Goal: Navigation & Orientation: Find specific page/section

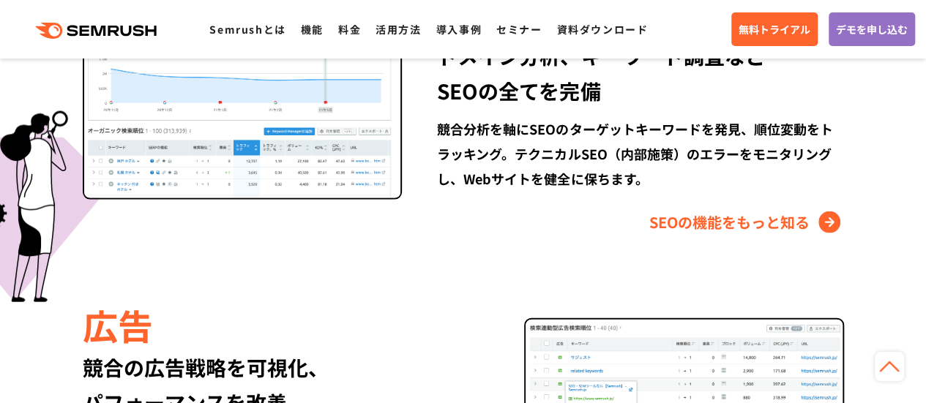
scroll to position [1444, 0]
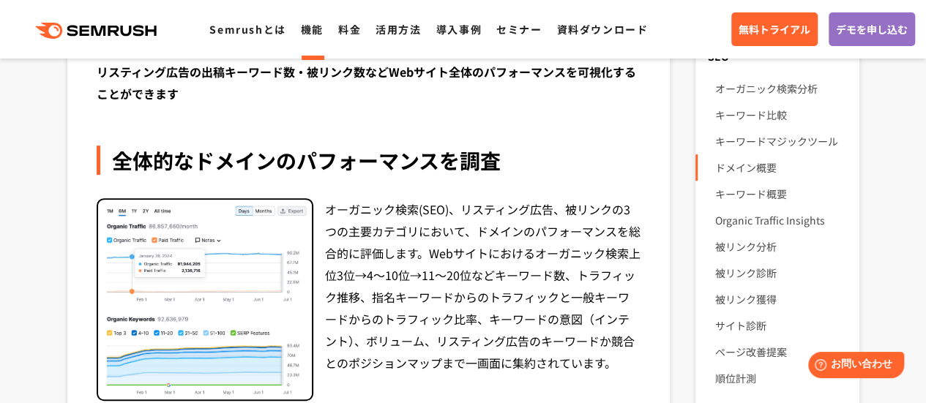
scroll to position [241, 0]
click at [762, 171] on link "ドメイン概要" at bounding box center [781, 167] width 133 height 26
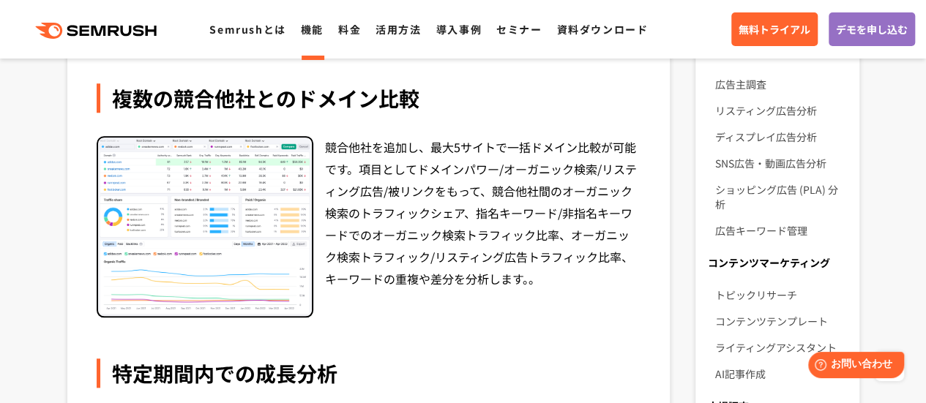
scroll to position [600, 0]
